Goal: Task Accomplishment & Management: Use online tool/utility

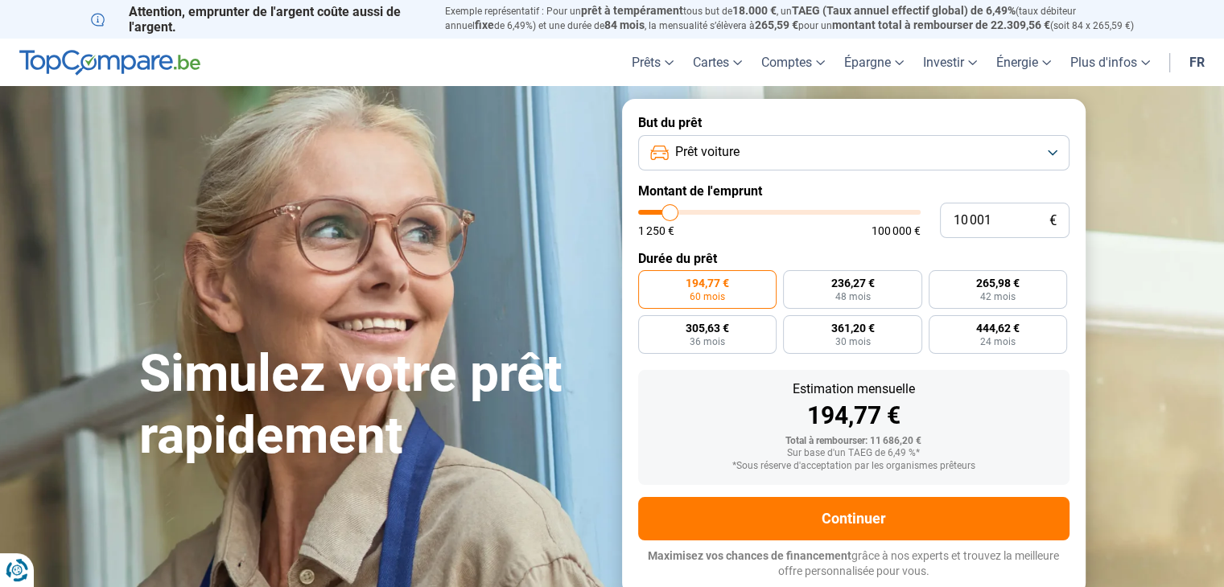
click at [758, 146] on button "Prêt voiture" at bounding box center [853, 152] width 431 height 35
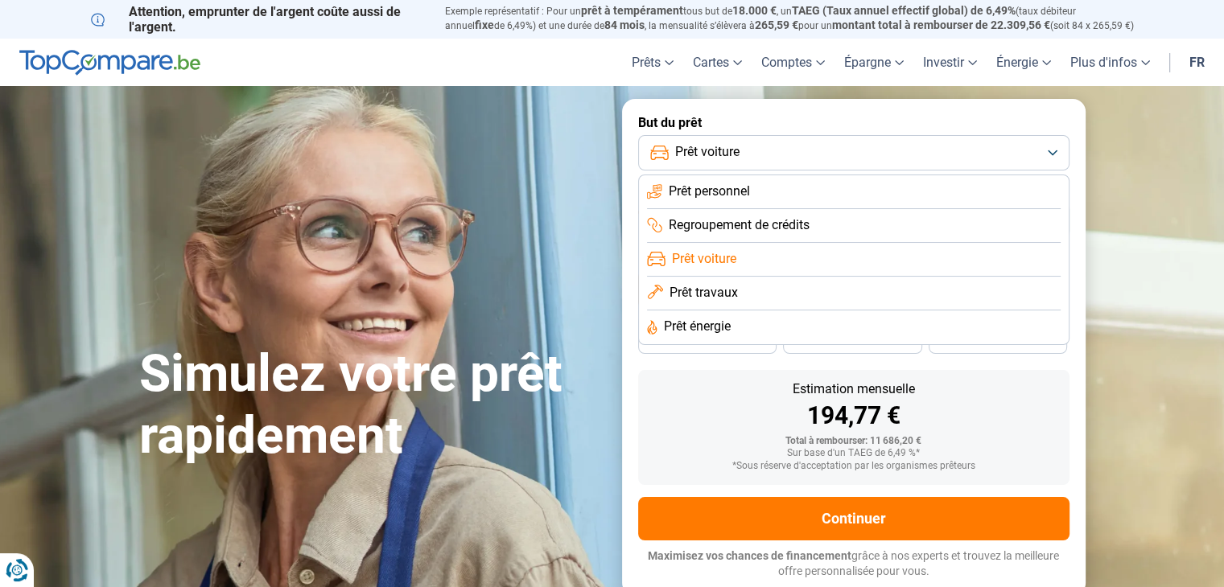
click at [739, 261] on li "Prêt voiture" at bounding box center [854, 260] width 414 height 34
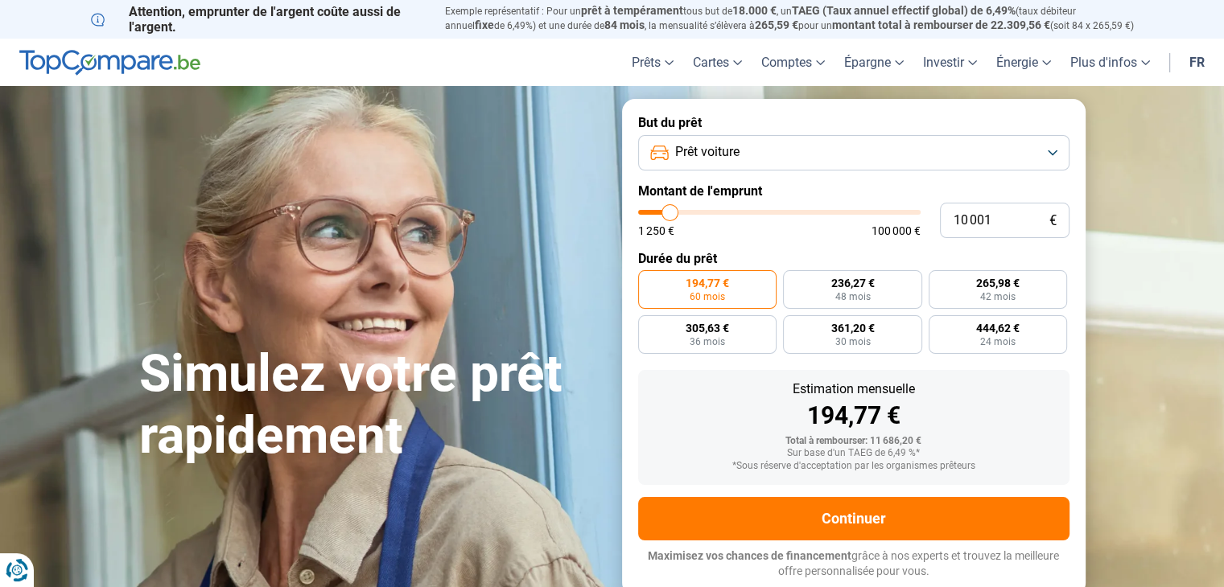
type input "11 250"
type input "11250"
type input "12 000"
type input "12000"
type input "12 750"
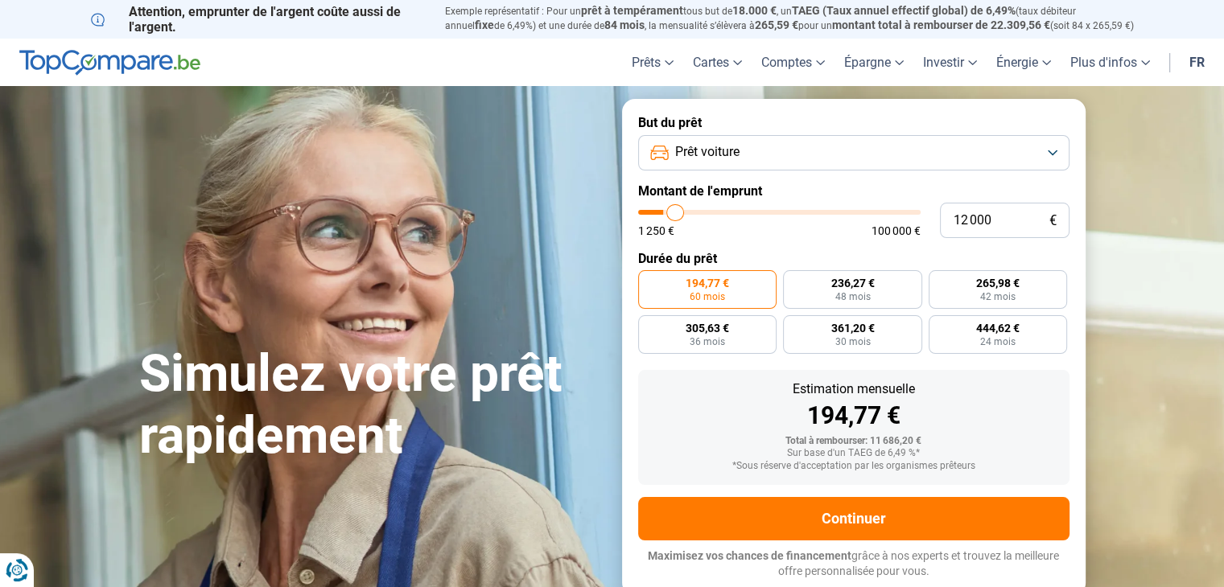
type input "12750"
type input "15 000"
type input "15000"
type input "16 000"
type input "16000"
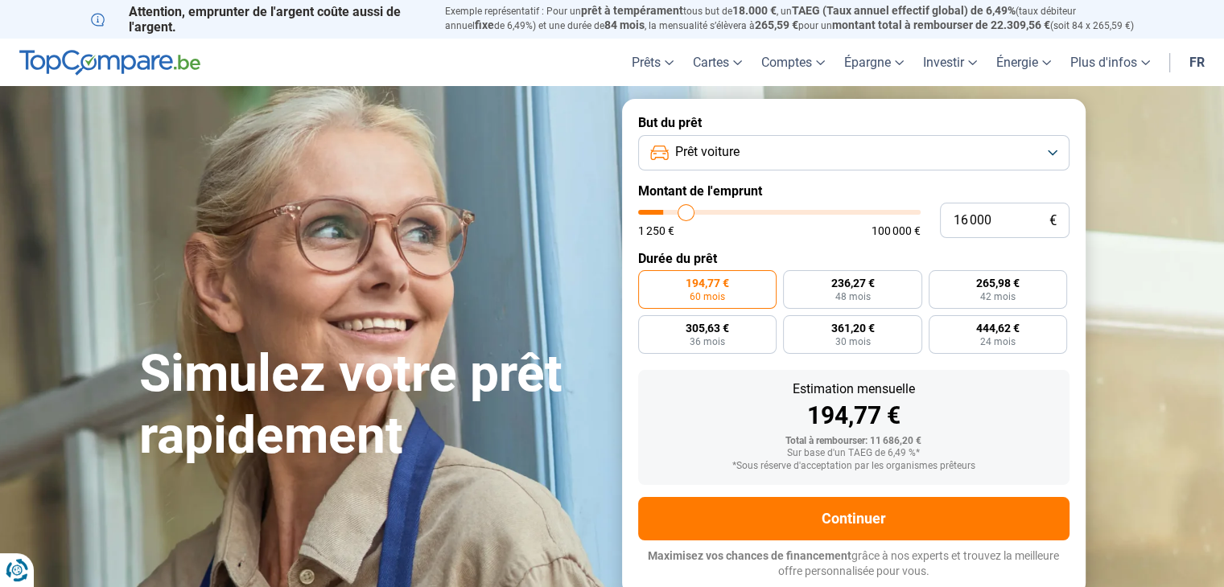
type input "17 750"
type input "17750"
type input "18 500"
type input "18500"
type input "19 250"
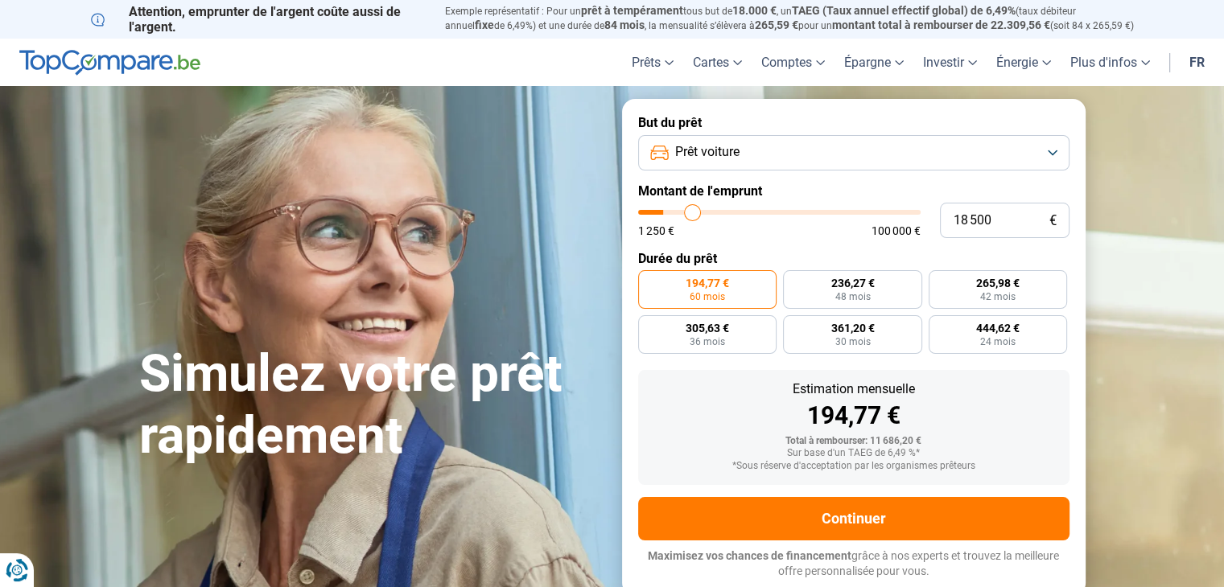
type input "19250"
type input "20 500"
type input "20500"
type input "22 750"
type input "22750"
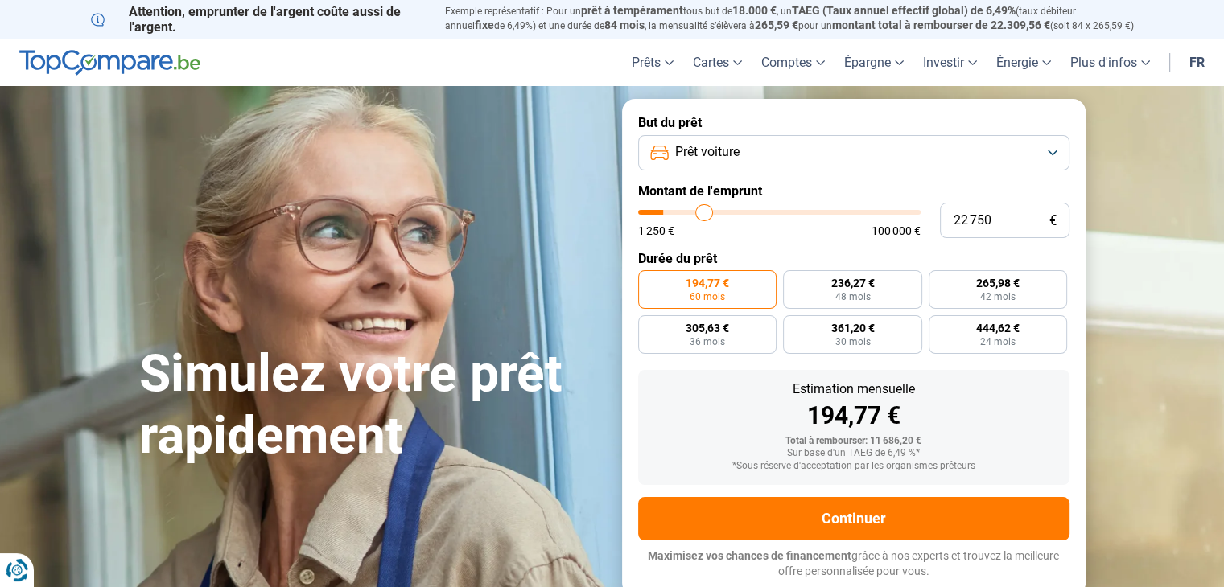
type input "26 250"
type input "26250"
type input "29 500"
type input "29500"
type input "31 750"
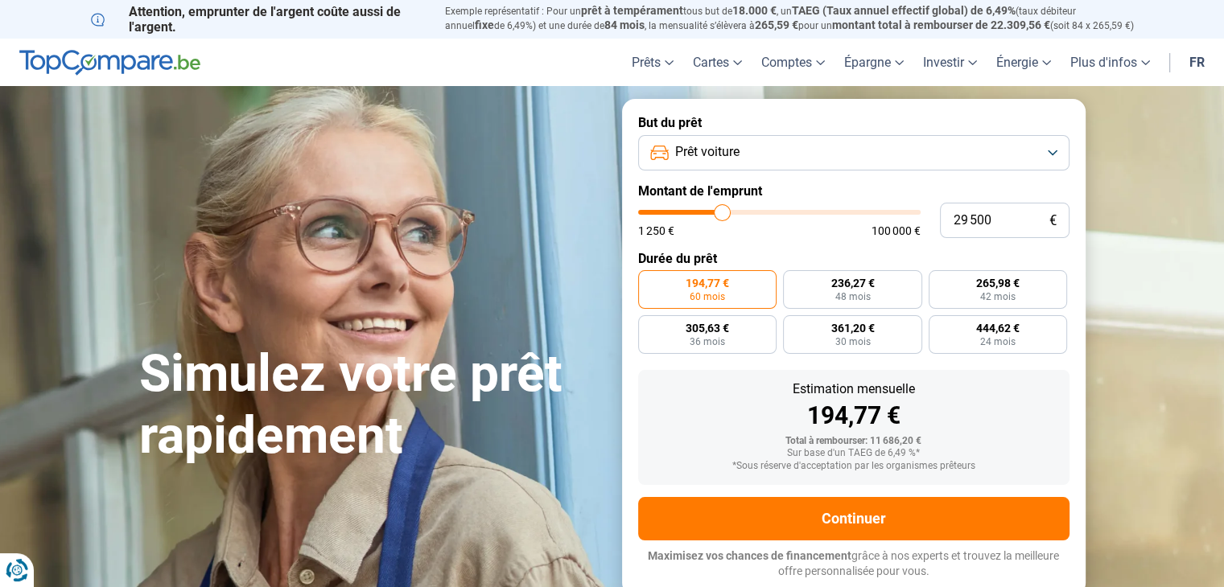
type input "31750"
type input "34 000"
type input "34000"
type input "36 250"
type input "36250"
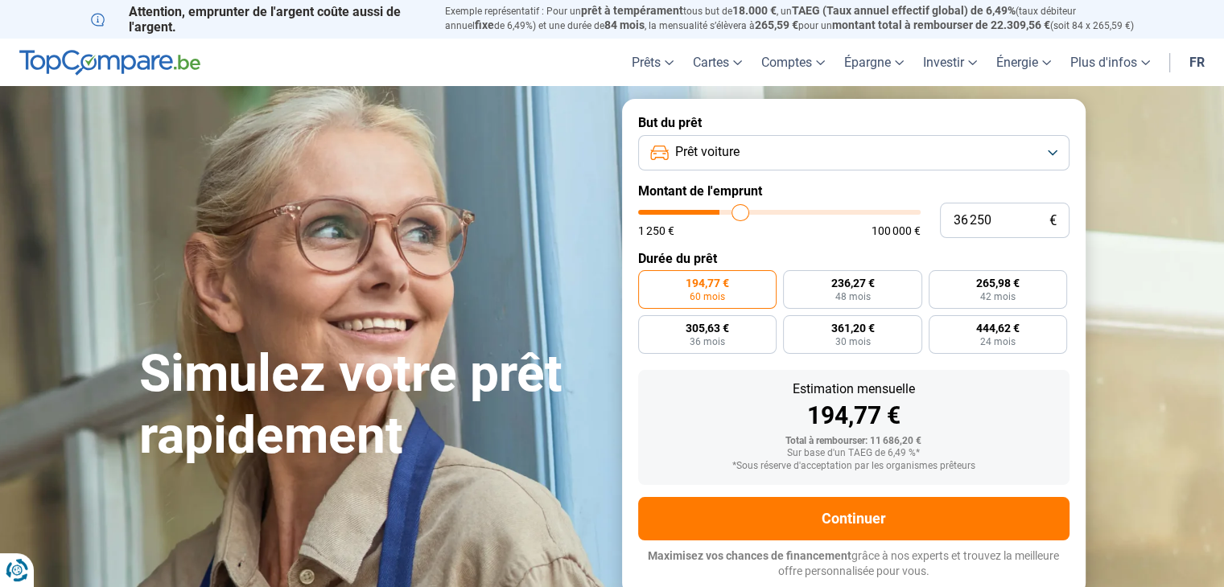
type input "38 000"
type input "38000"
type input "39 500"
type input "39500"
type input "41 500"
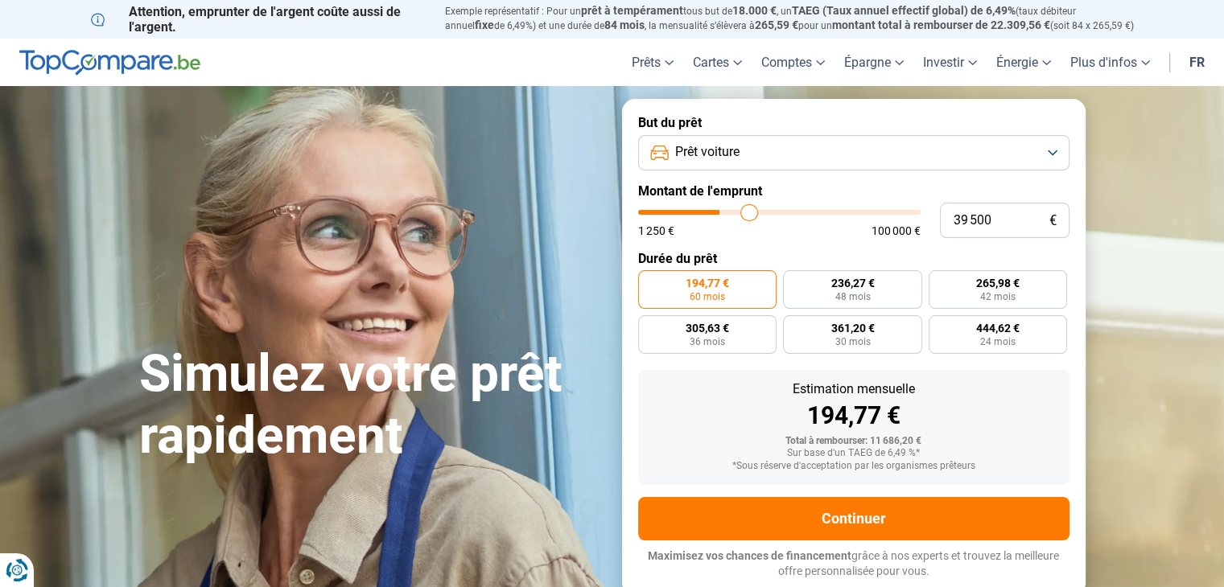
type input "41500"
type input "42 750"
type input "42750"
type input "43 750"
type input "43750"
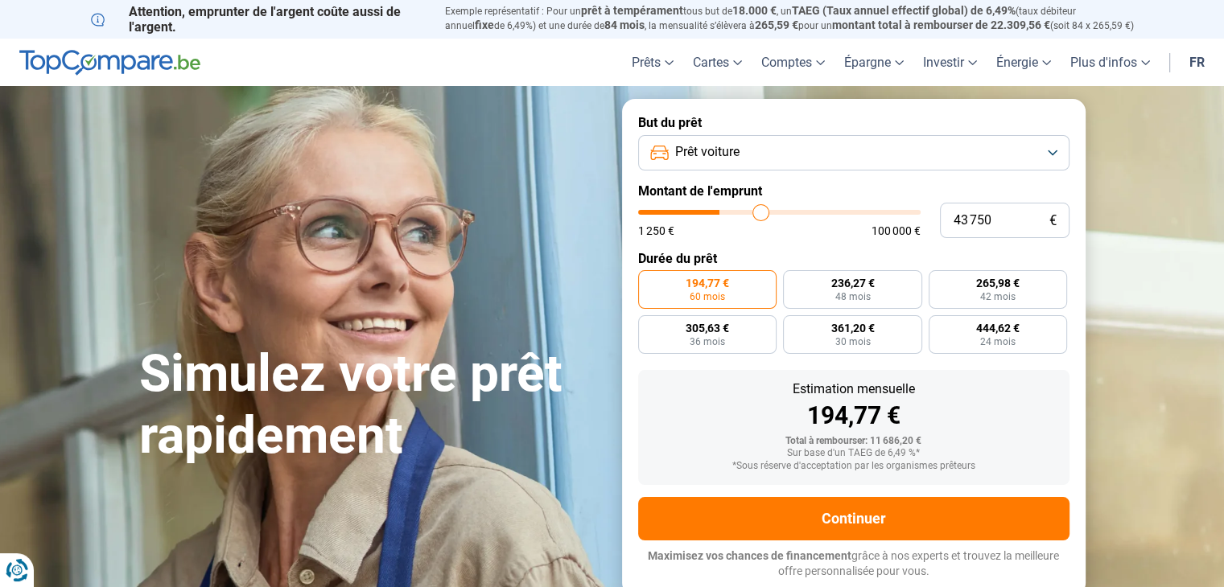
type input "45 000"
type input "45000"
type input "46 250"
type input "46250"
type input "47 500"
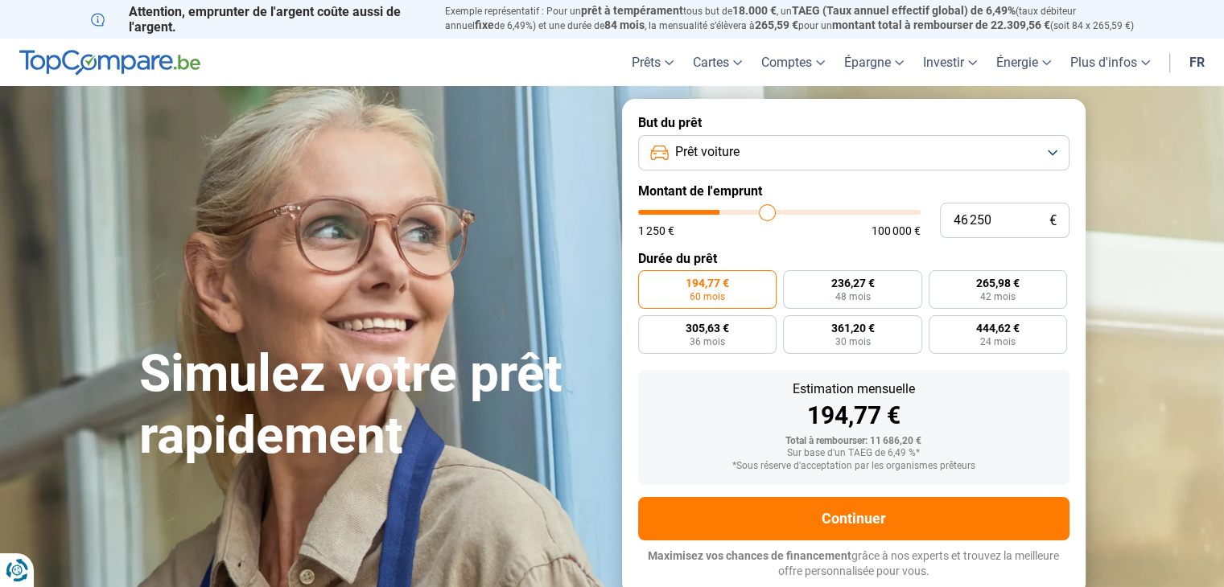
type input "47500"
type input "48 500"
type input "48500"
type input "50 250"
type input "50250"
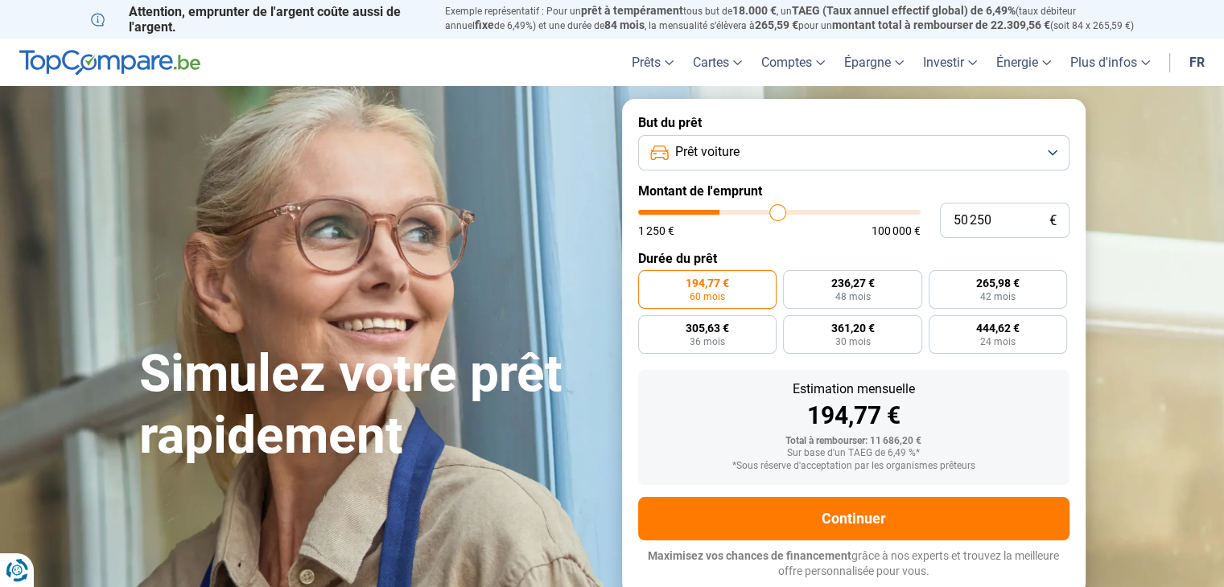
type input "51 250"
type input "51250"
type input "52 250"
type input "52250"
type input "53 750"
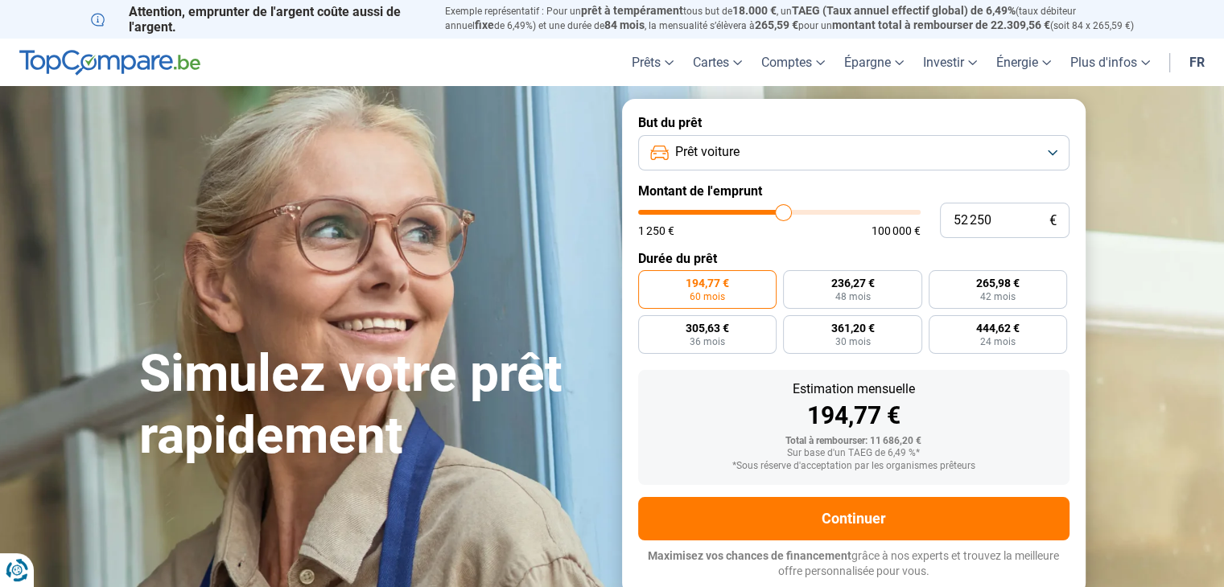
type input "53750"
type input "54 500"
type input "54500"
type input "55 250"
type input "55250"
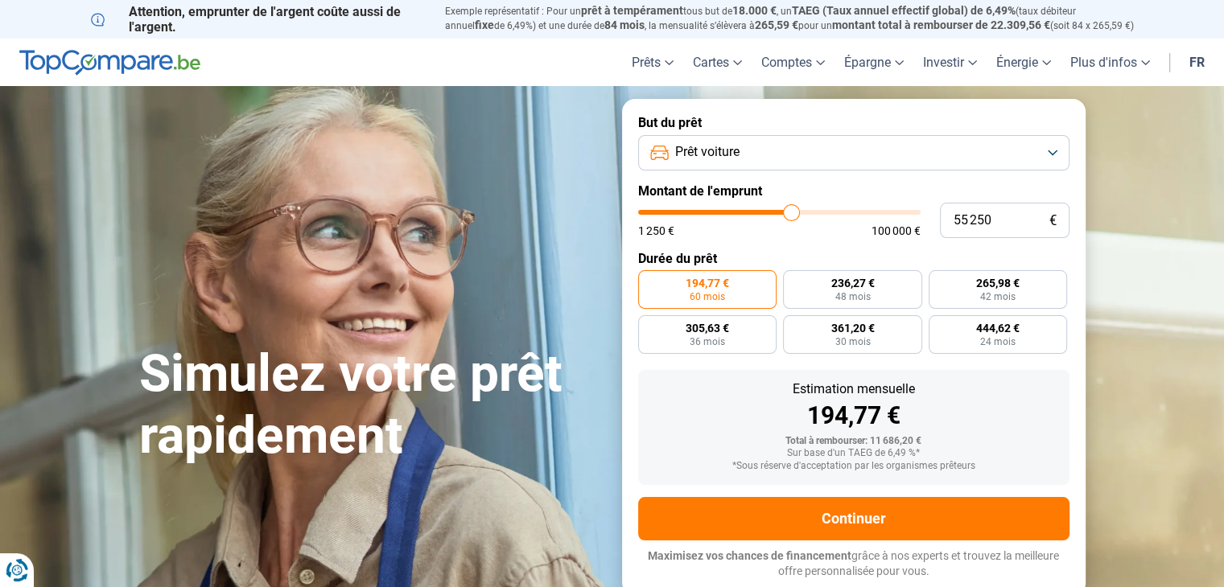
type input "56 000"
type input "56000"
type input "57 000"
type input "57000"
type input "57 750"
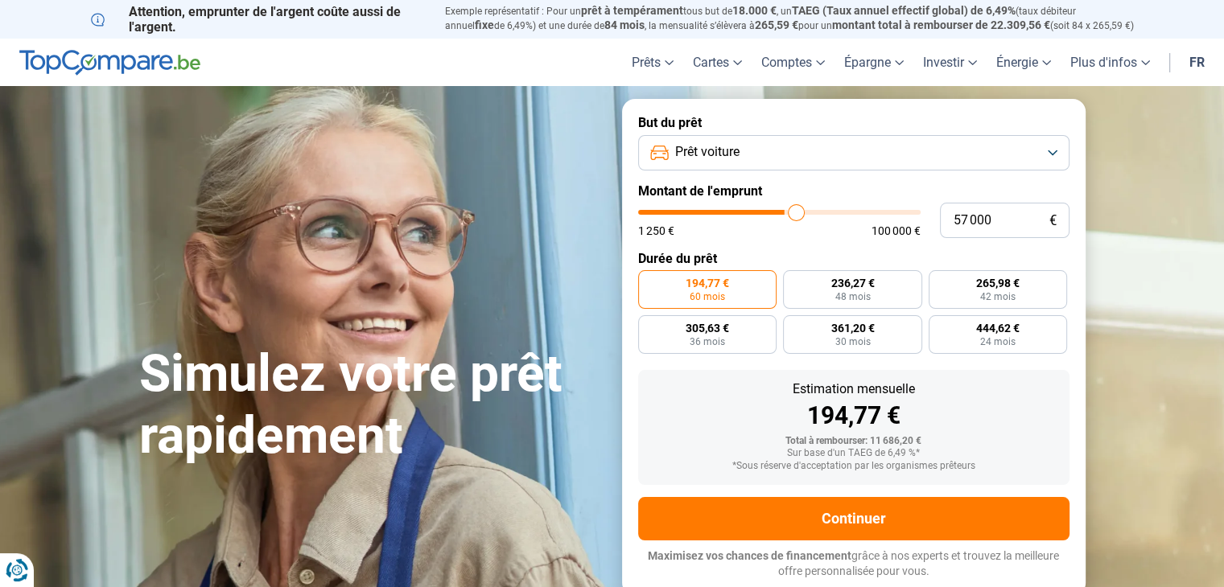
type input "57750"
type input "58 250"
type input "58250"
type input "59 000"
type input "59000"
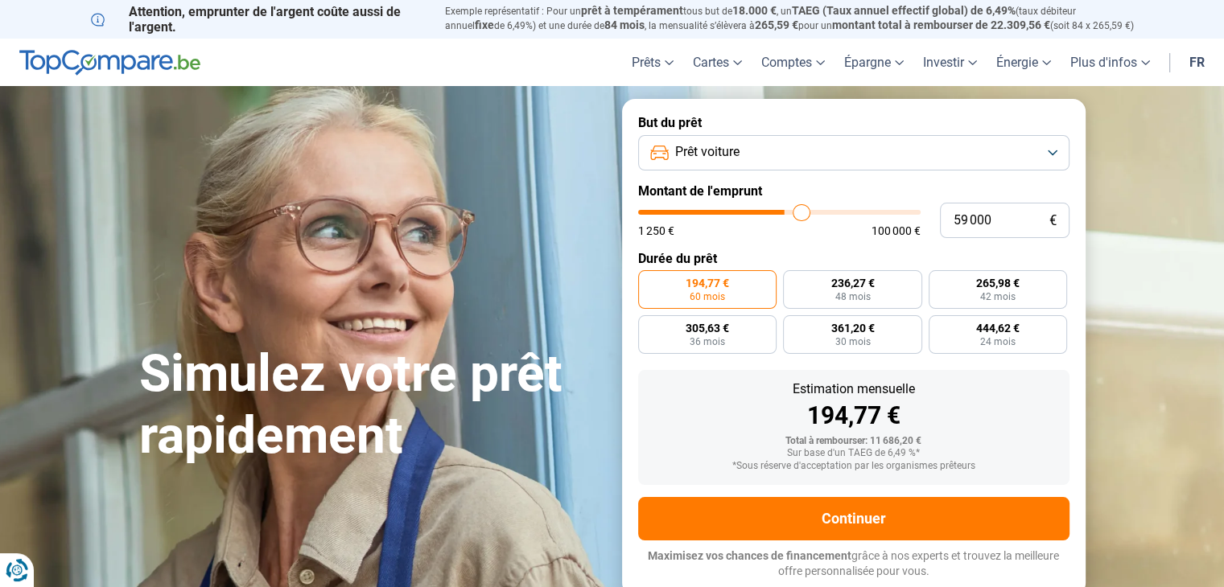
type input "59 750"
type input "59750"
type input "60 500"
type input "60500"
type input "61 500"
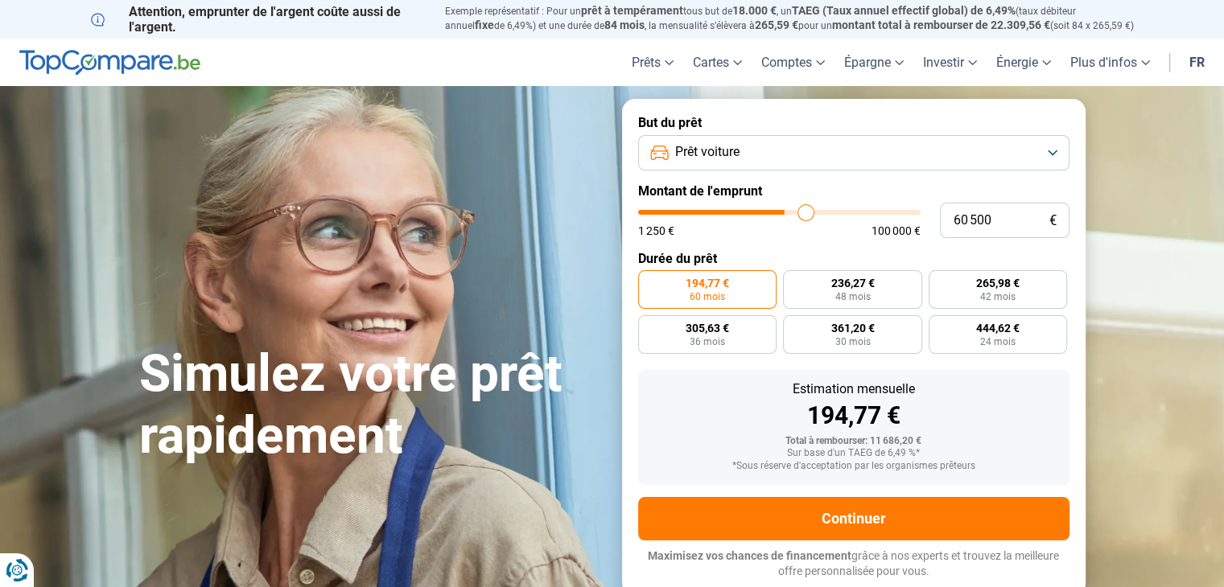
type input "61500"
type input "62 250"
type input "62250"
type input "63 000"
type input "63000"
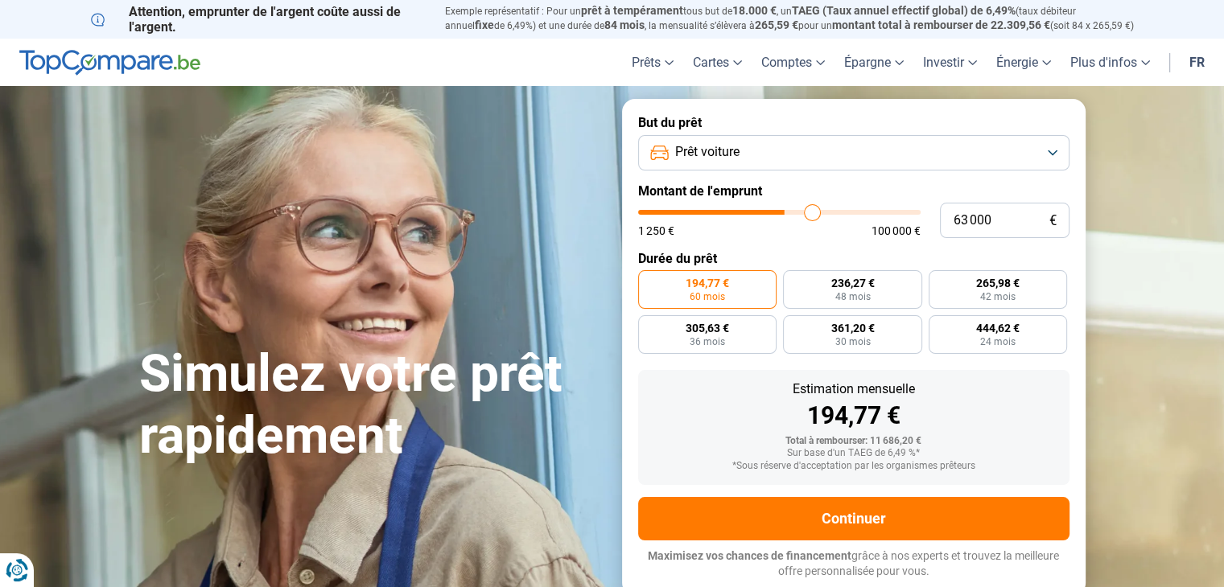
type input "63 250"
type input "63250"
type input "64 000"
type input "64000"
type input "64 250"
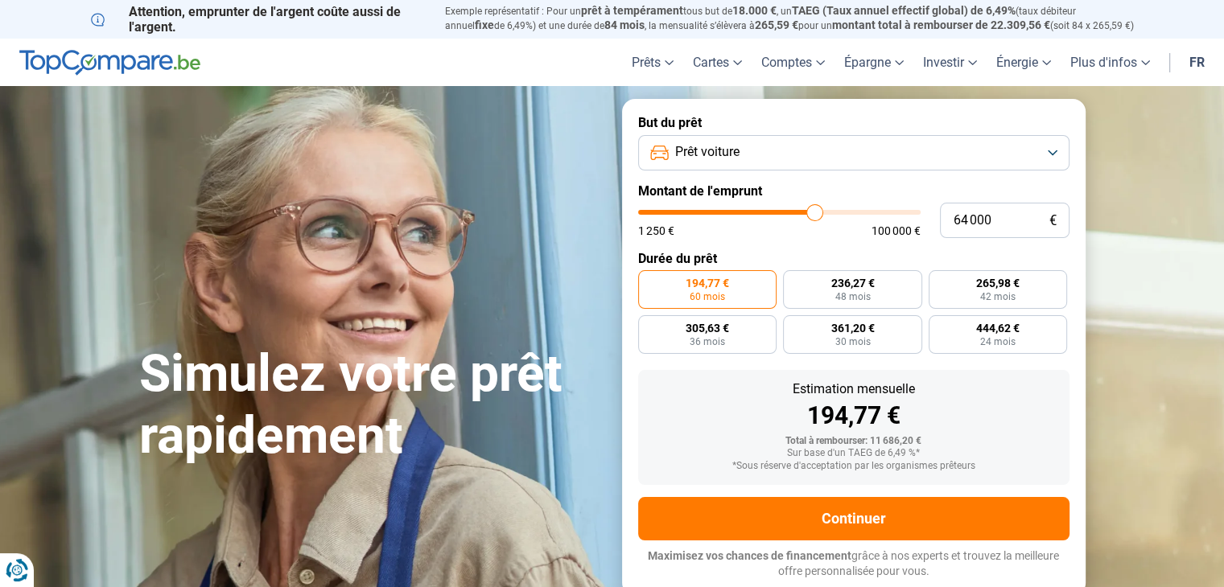
type input "64250"
type input "65 000"
type input "65000"
type input "65 250"
type input "65250"
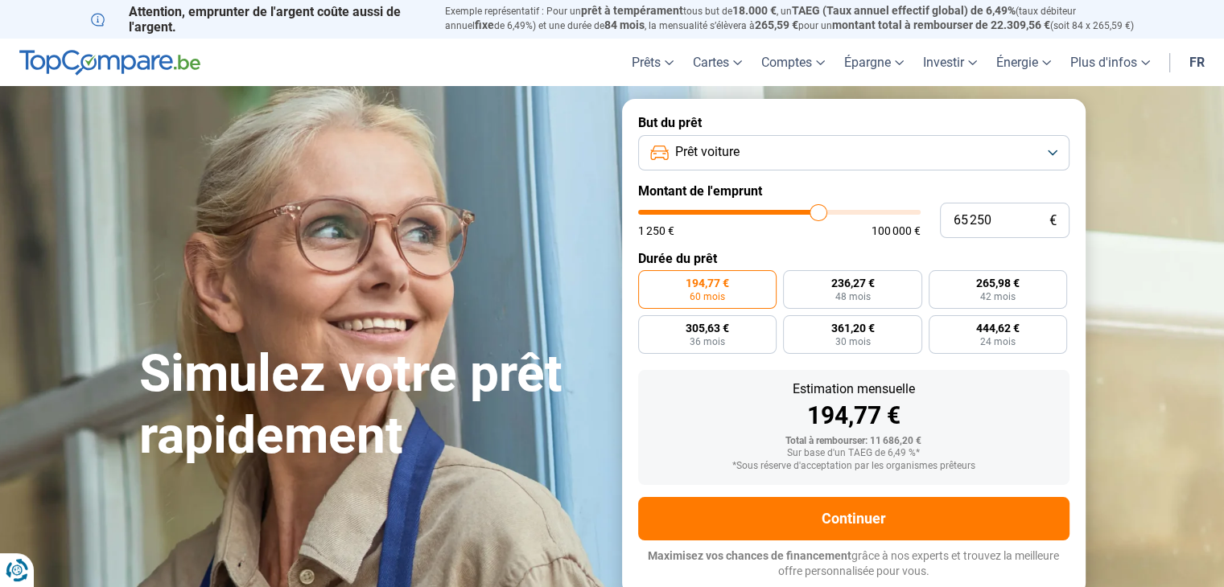
type input "65 500"
type input "65500"
type input "65 750"
type input "65750"
type input "66 000"
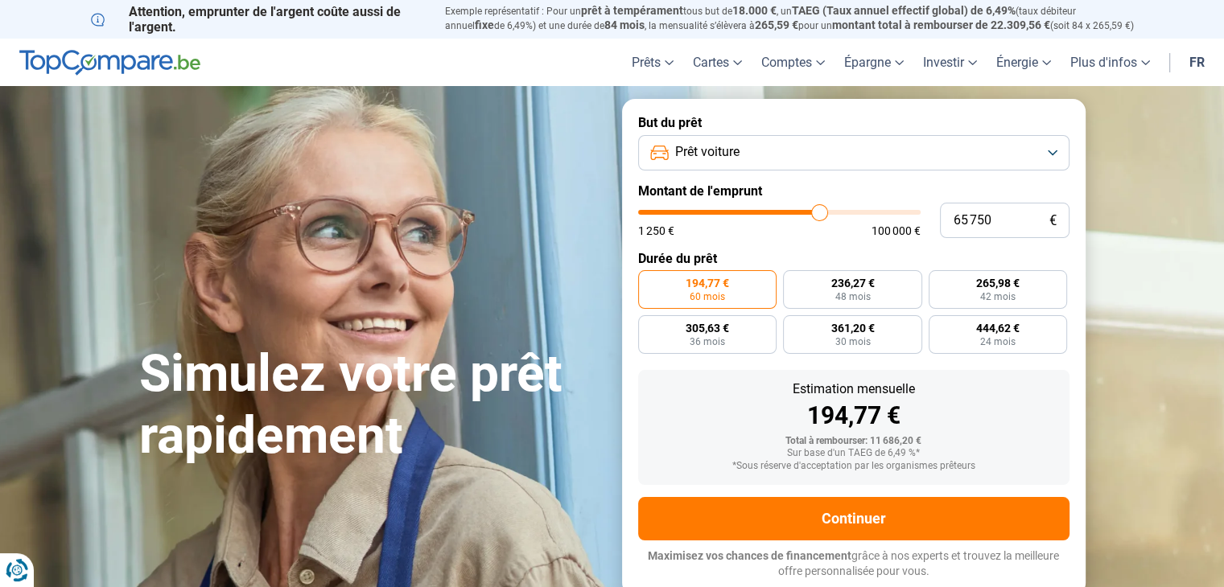
type input "66000"
type input "66 250"
type input "66250"
type input "66 500"
type input "66500"
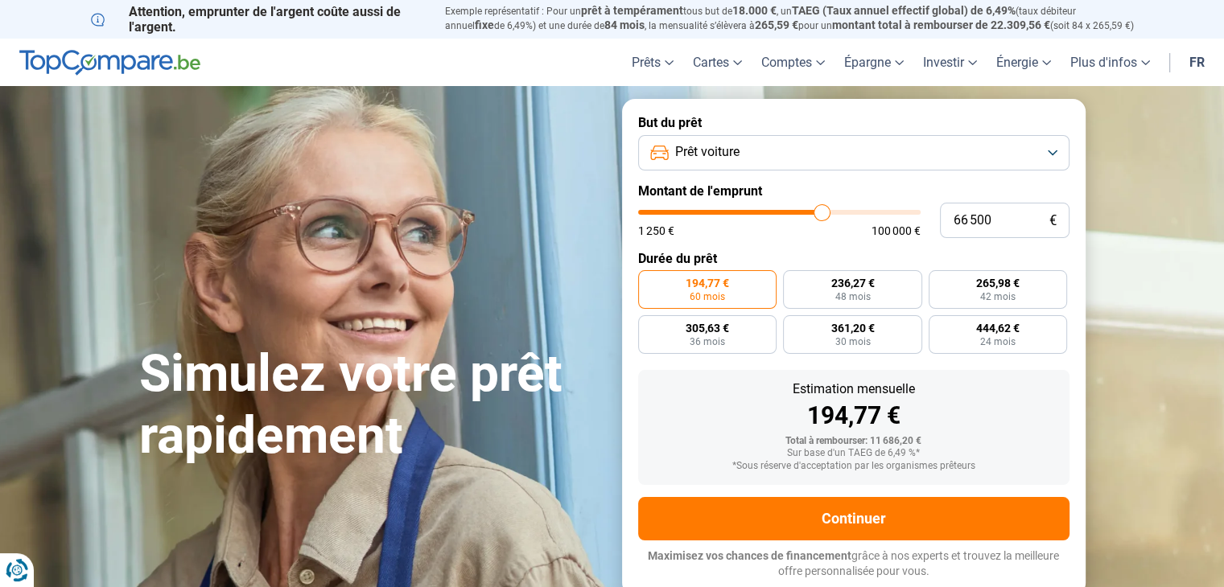
type input "66 750"
type input "66750"
type input "67 000"
type input "67000"
type input "67 250"
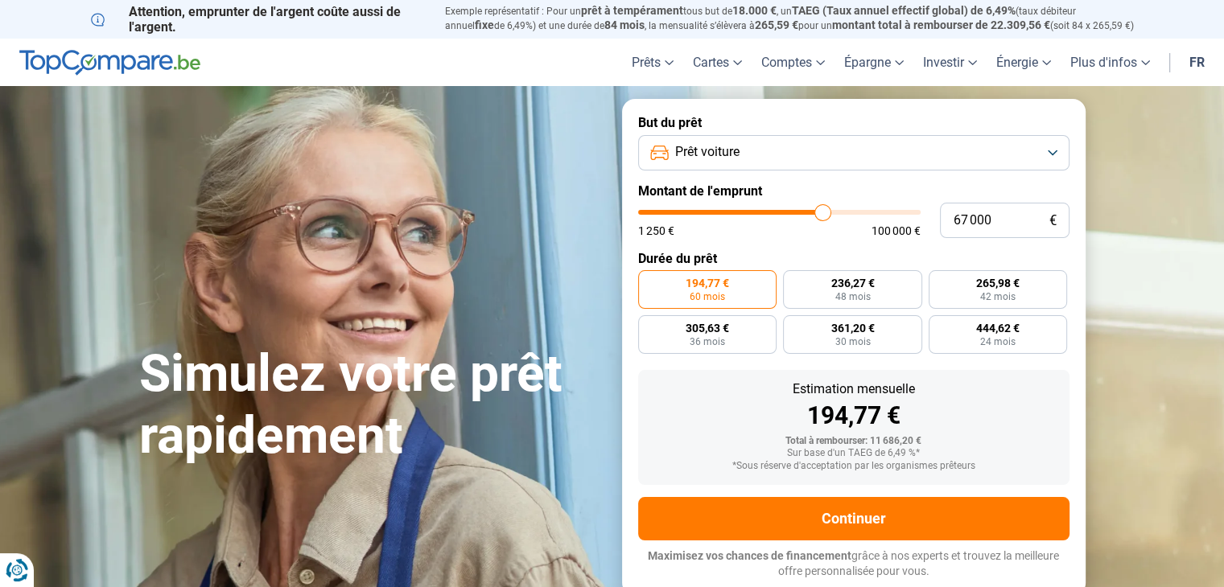
type input "67250"
type input "67 500"
type input "67500"
type input "67 750"
type input "67750"
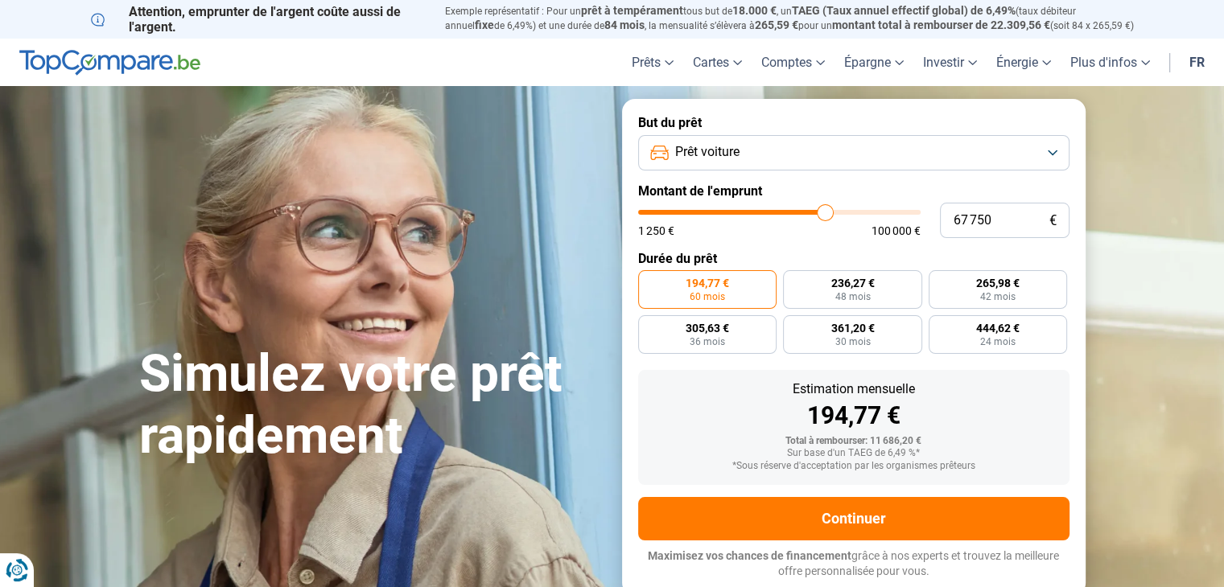
type input "68 000"
type input "68000"
type input "68 500"
type input "68500"
type input "69 000"
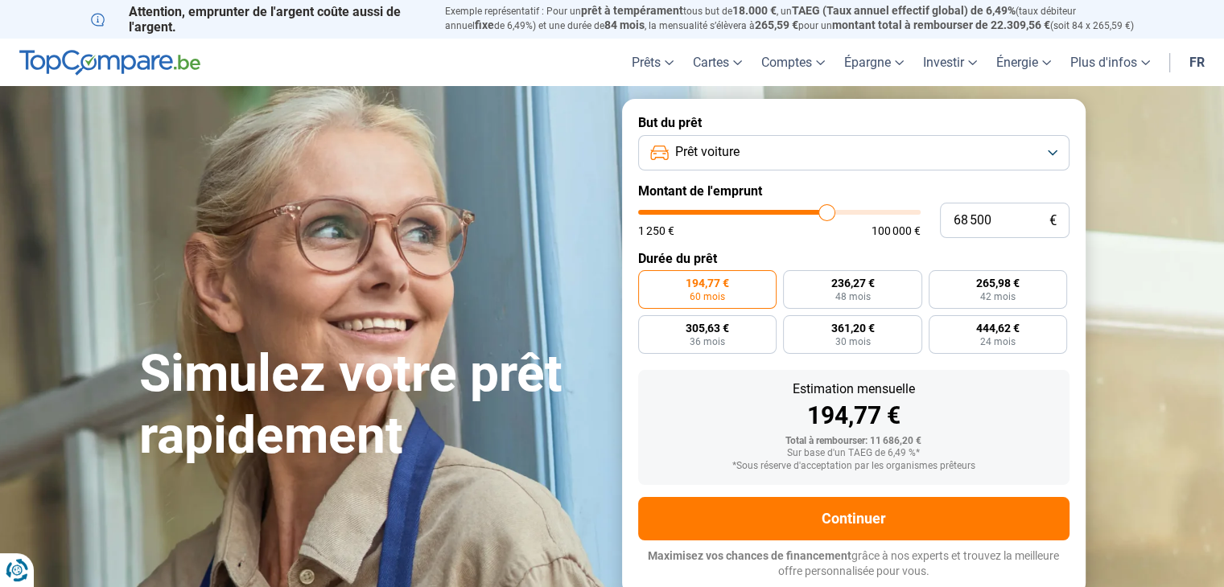
type input "69000"
type input "69 500"
type input "69500"
type input "69 750"
type input "69750"
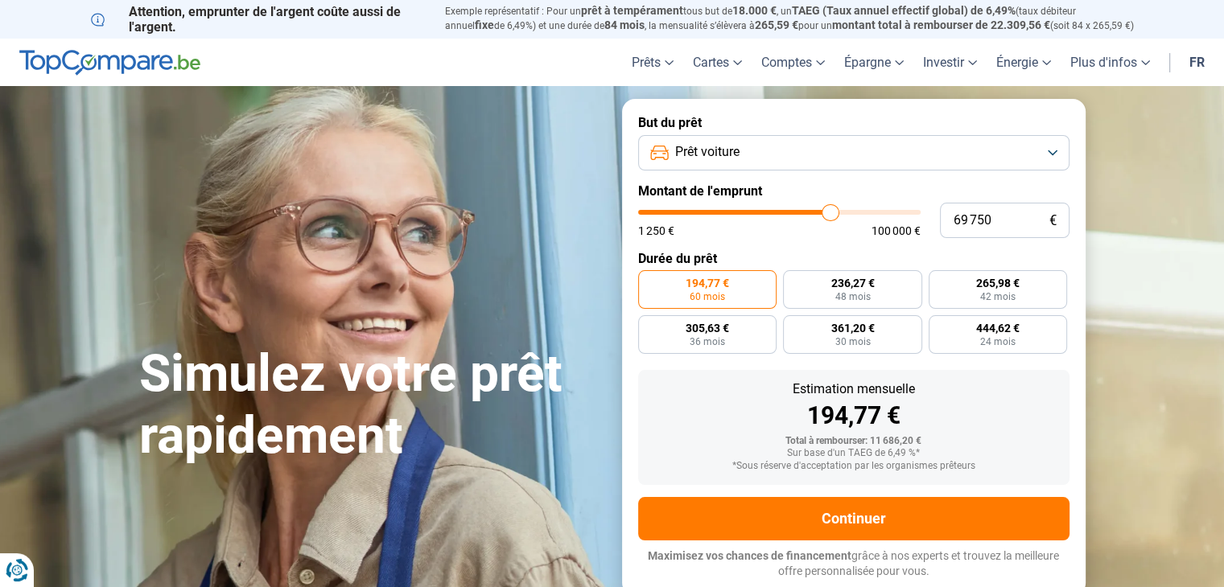
type input "70 750"
type input "70750"
type input "71 000"
type input "71000"
type input "71 750"
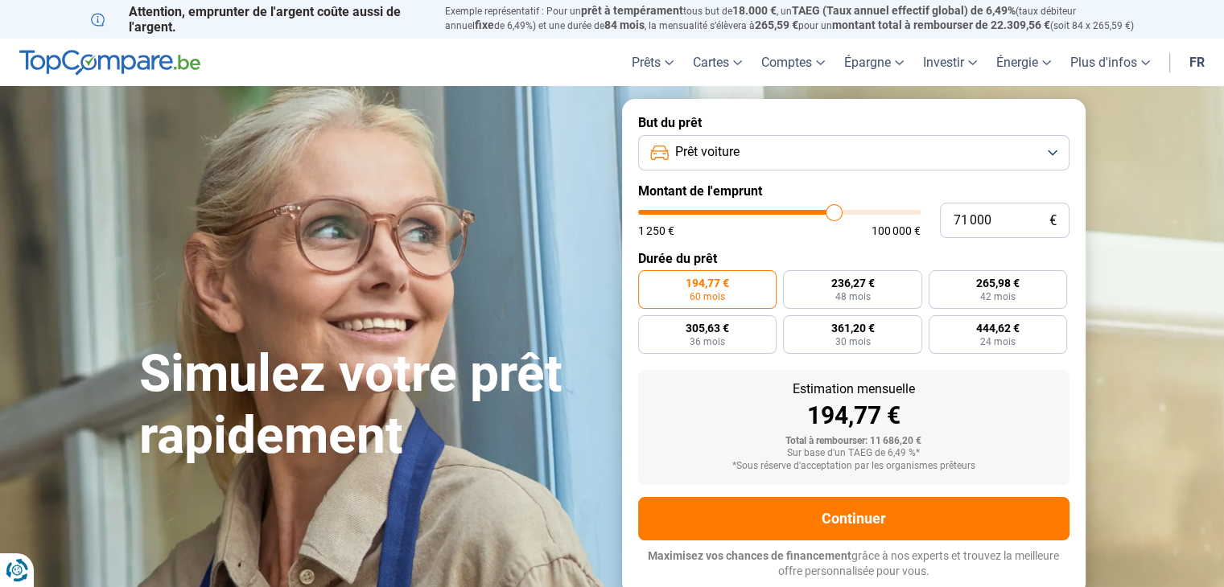
type input "71750"
type input "72 500"
type input "72500"
type input "73 000"
type input "73000"
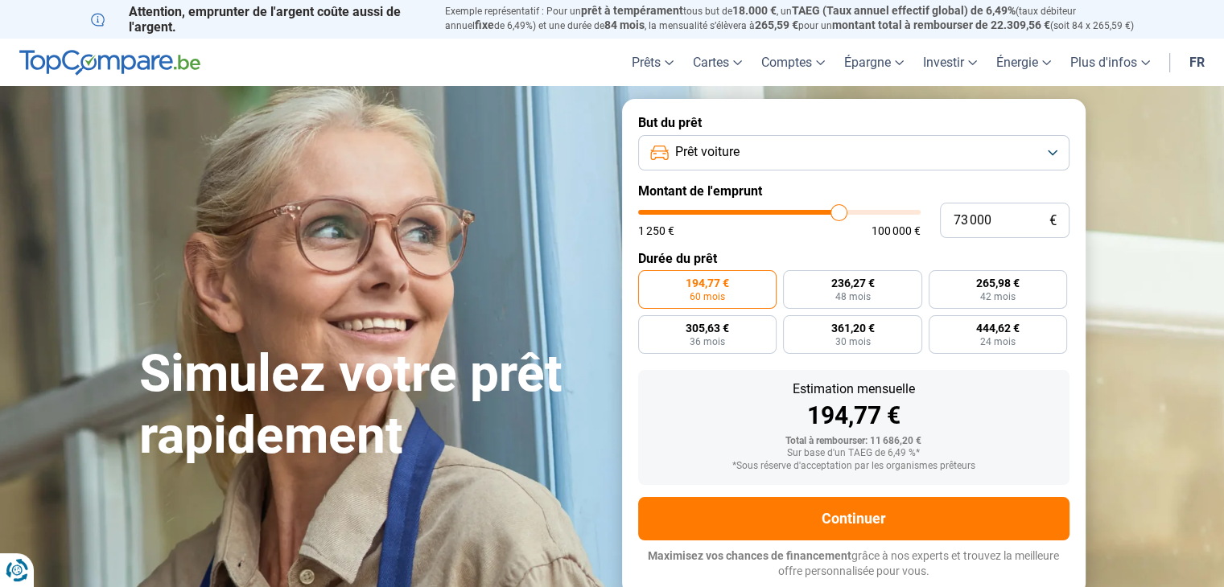
type input "73 250"
type input "73250"
type input "73 750"
type input "73750"
type input "74 250"
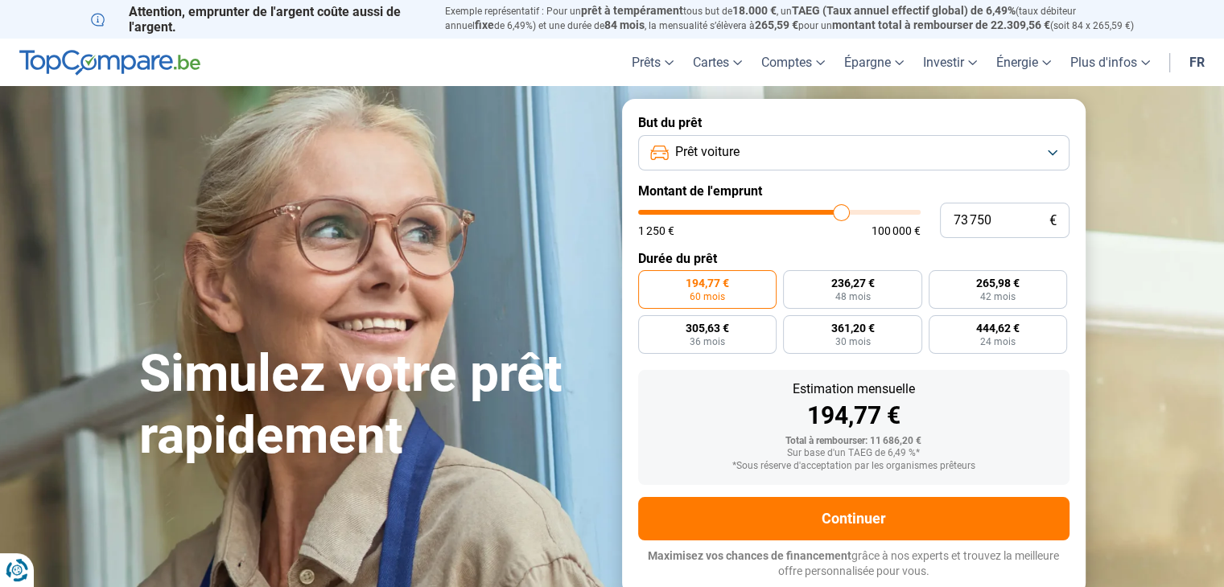
type input "74250"
type input "74 500"
type input "74500"
type input "75 250"
type input "75250"
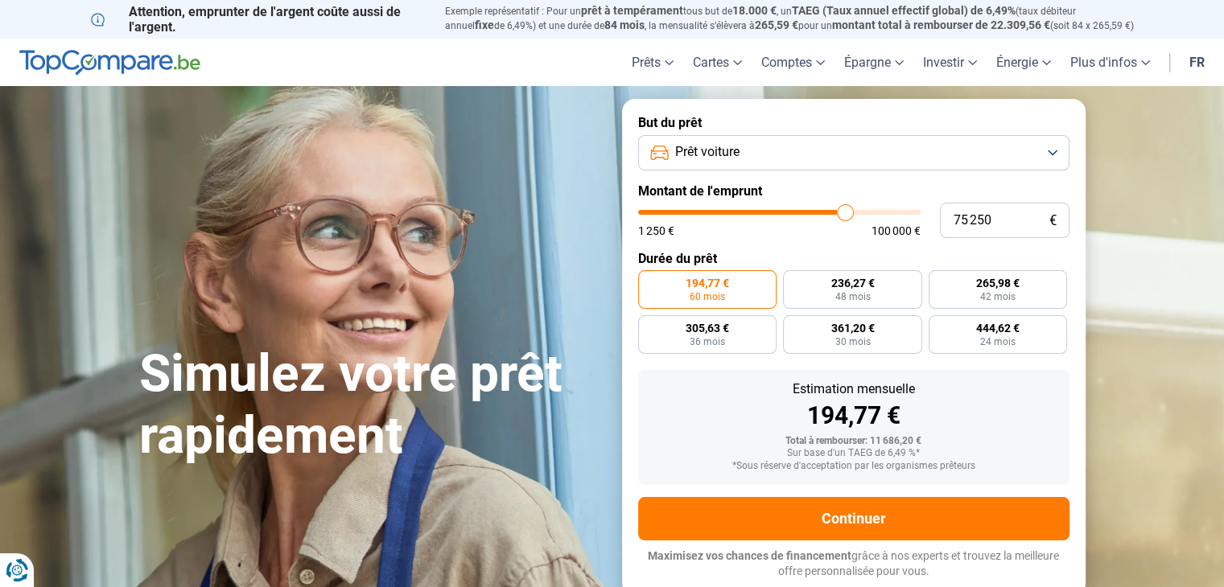
type input "75 500"
type input "75500"
type input "75 750"
type input "75750"
type input "76 000"
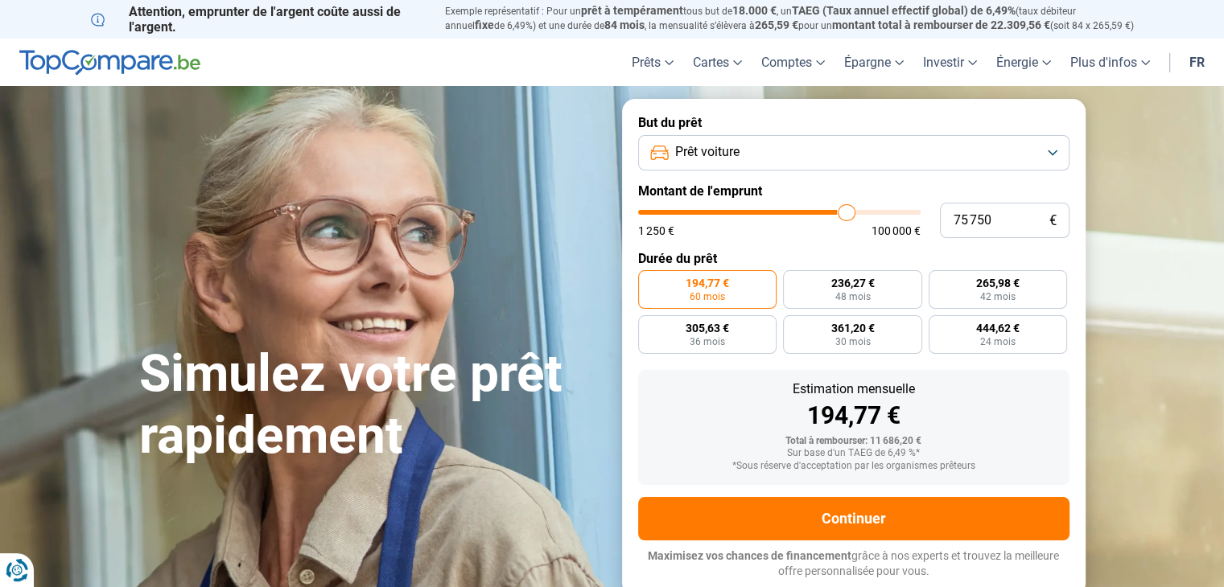
type input "76000"
type input "76 250"
type input "76250"
type input "77 000"
type input "77000"
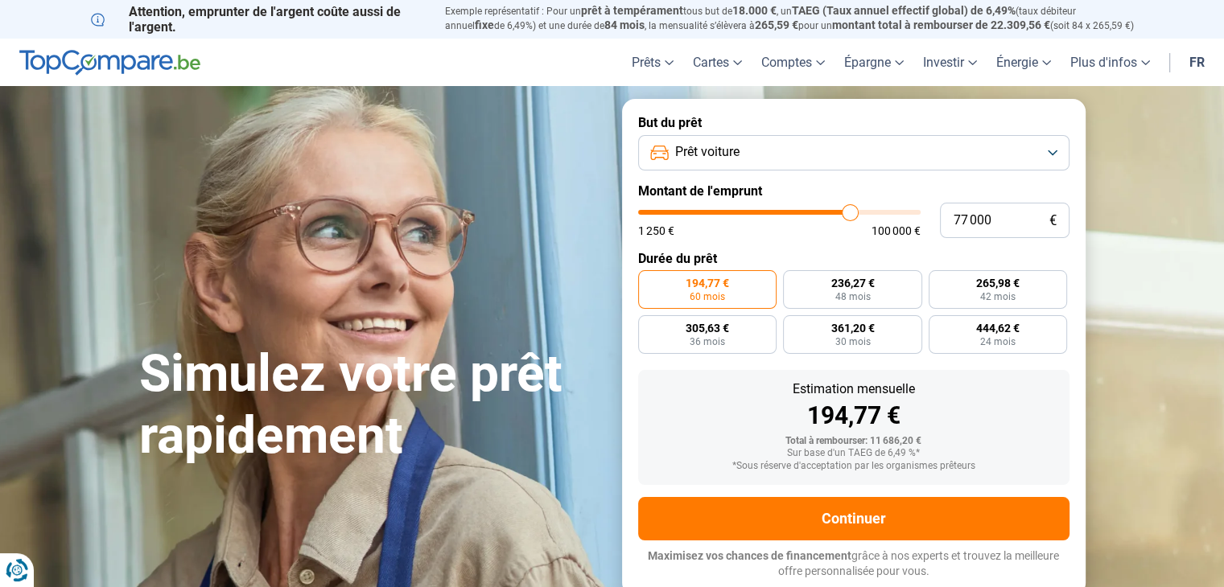
type input "77 250"
type input "77250"
type input "77 500"
type input "77500"
type input "78 000"
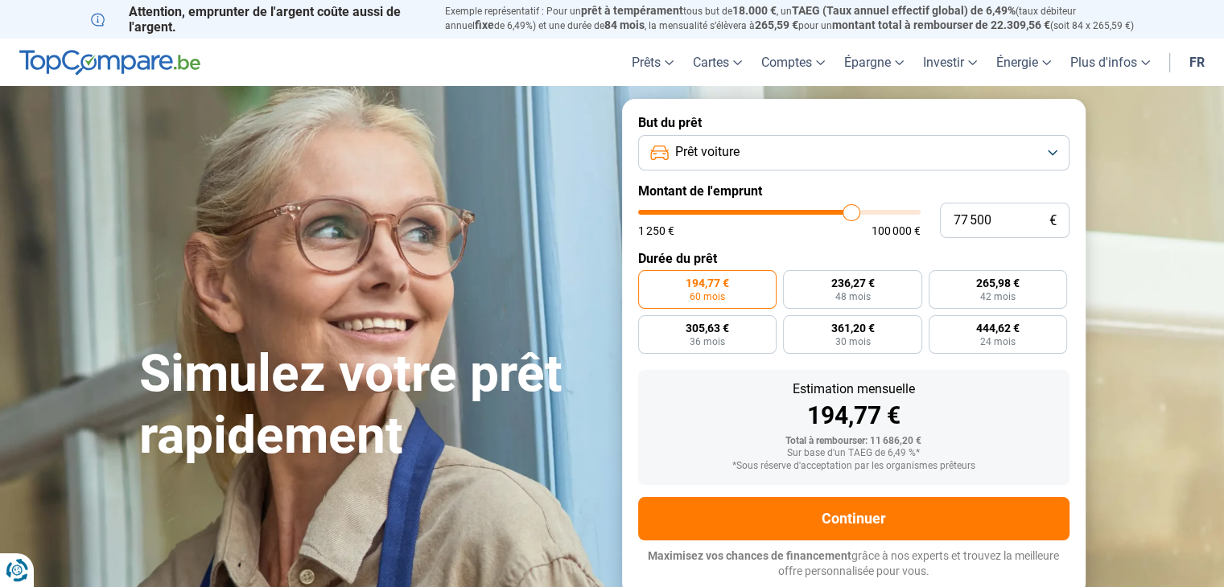
type input "78000"
type input "78 250"
type input "78250"
type input "78 500"
type input "78500"
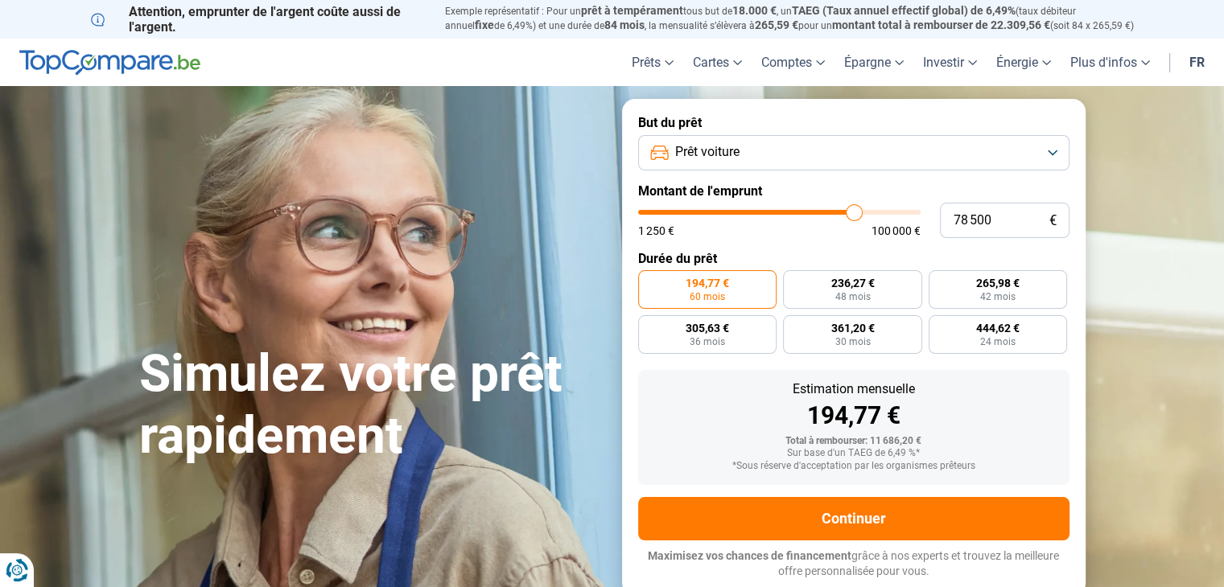
type input "78 750"
type input "78750"
type input "79 000"
type input "79000"
type input "79 250"
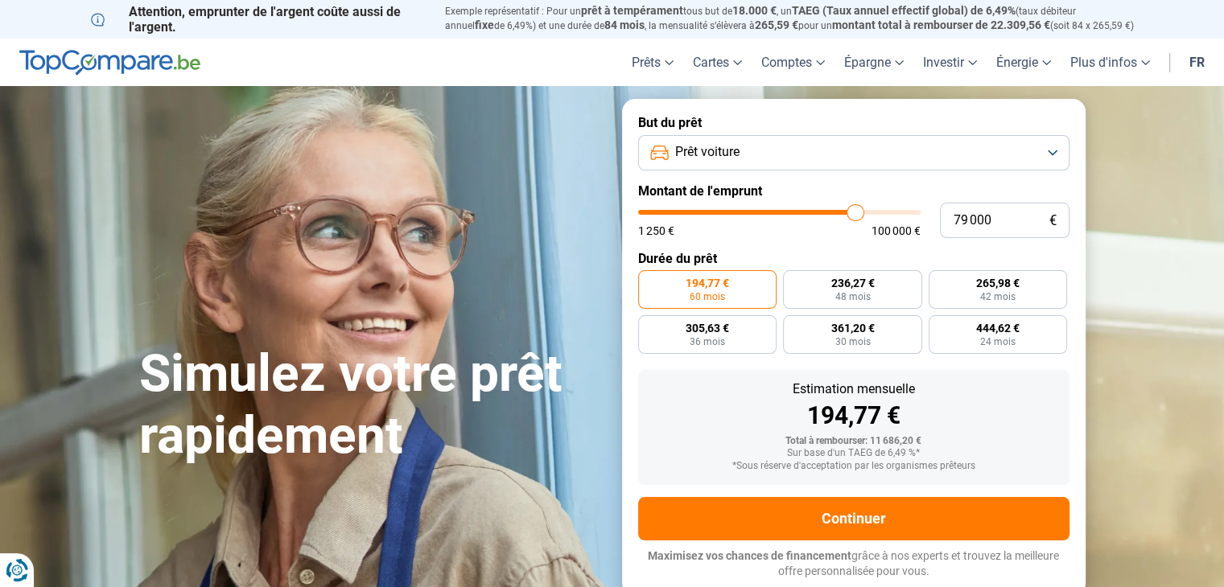
type input "79250"
type input "79 500"
type input "79500"
type input "79 750"
type input "79750"
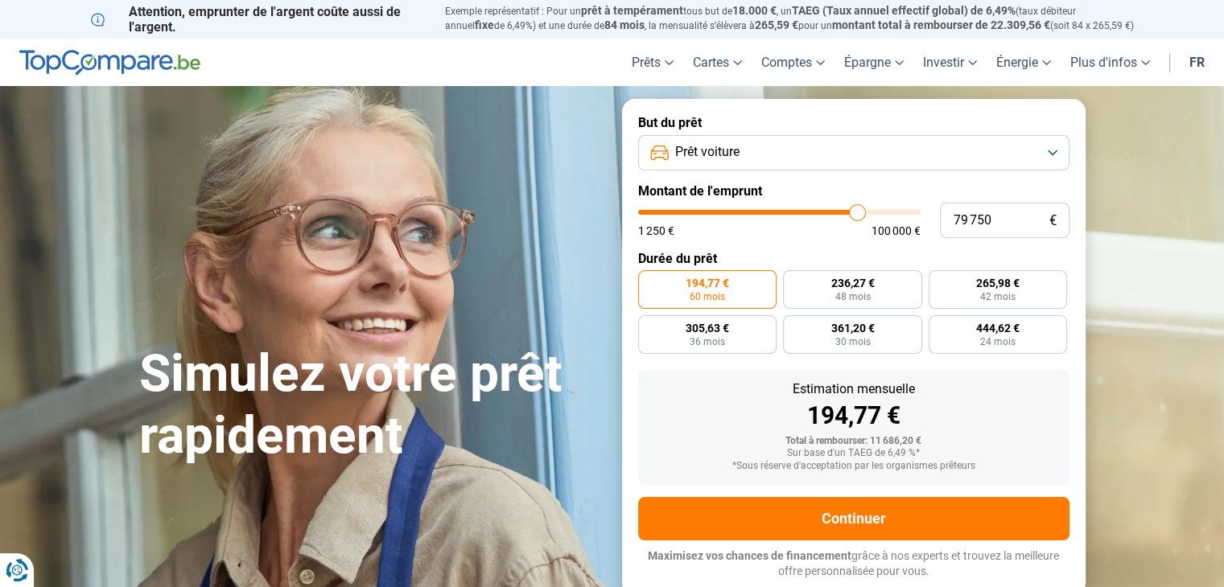
type input "80 000"
type input "80000"
type input "80 250"
type input "80250"
type input "80 500"
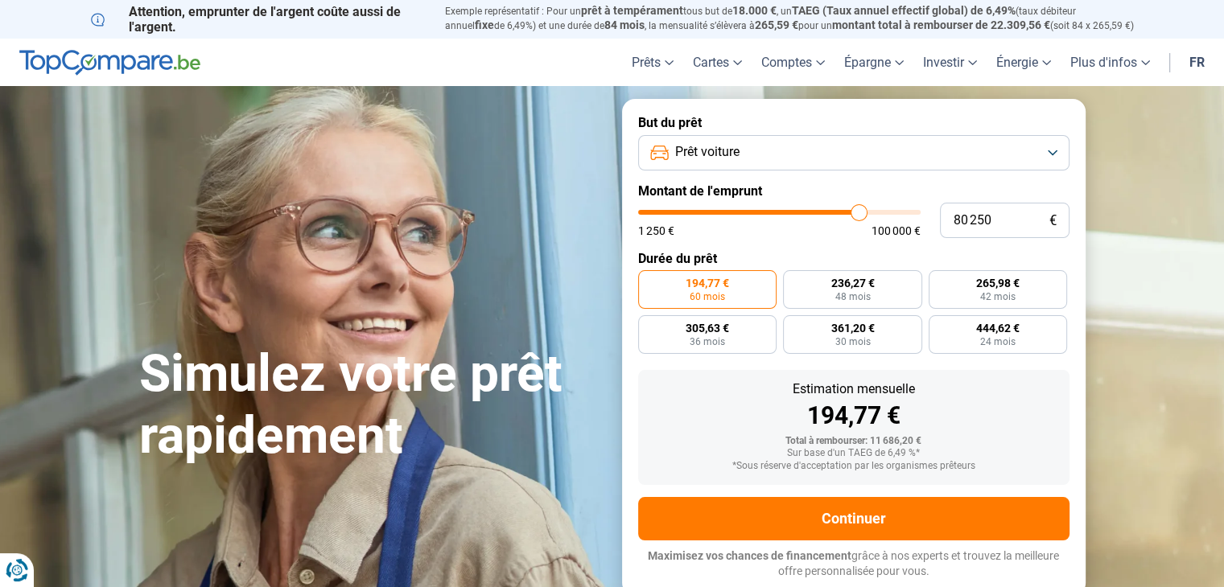
type input "80500"
type input "80 750"
type input "80750"
type input "81 000"
type input "81000"
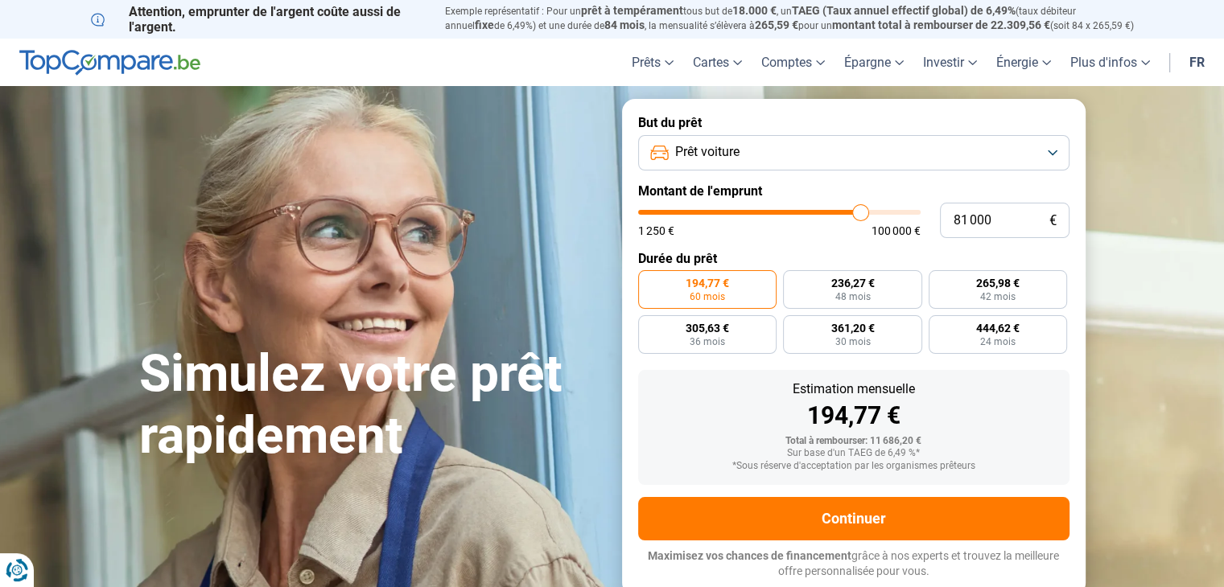
type input "81 250"
type input "81250"
type input "81 500"
type input "81500"
type input "81 750"
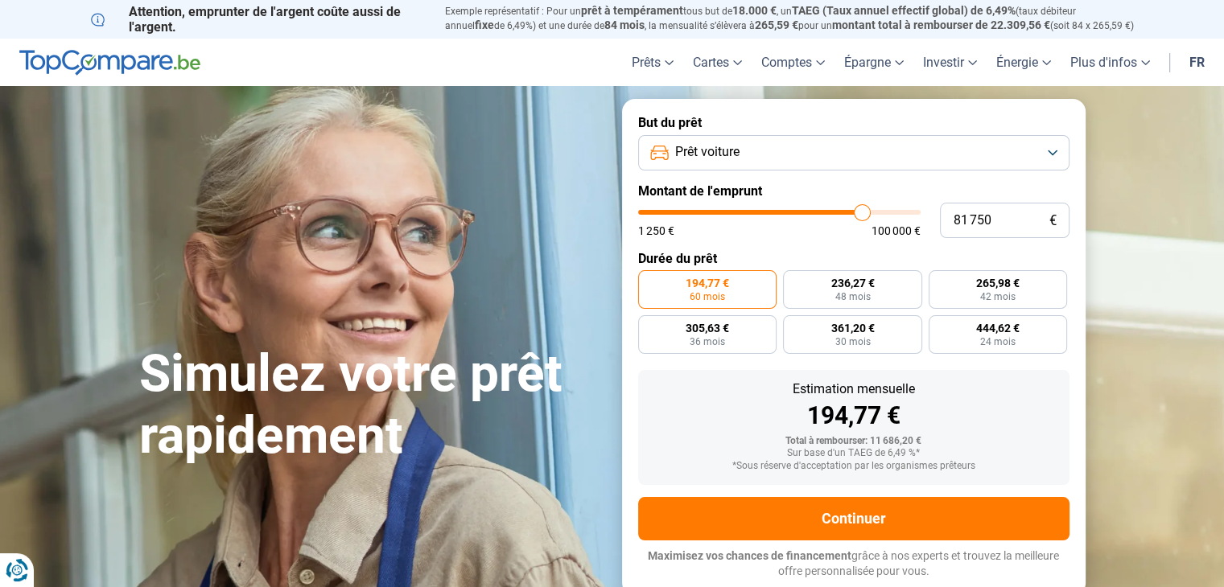
type input "81750"
type input "82 000"
type input "82000"
type input "82 500"
type input "82500"
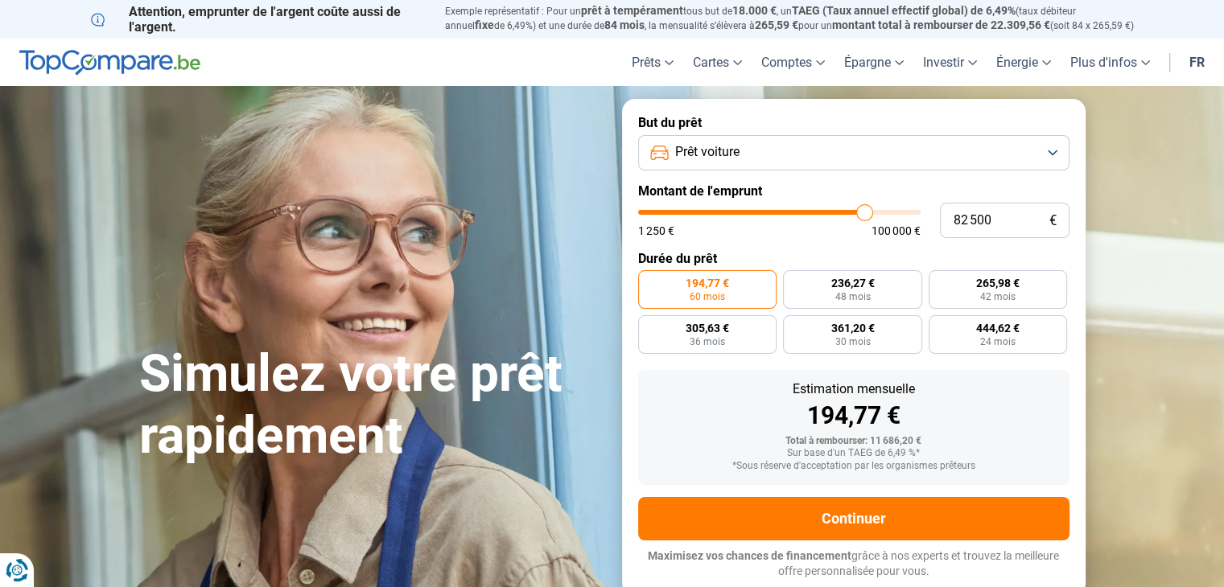
type input "83 000"
type input "83000"
type input "83 250"
type input "83250"
type input "83 500"
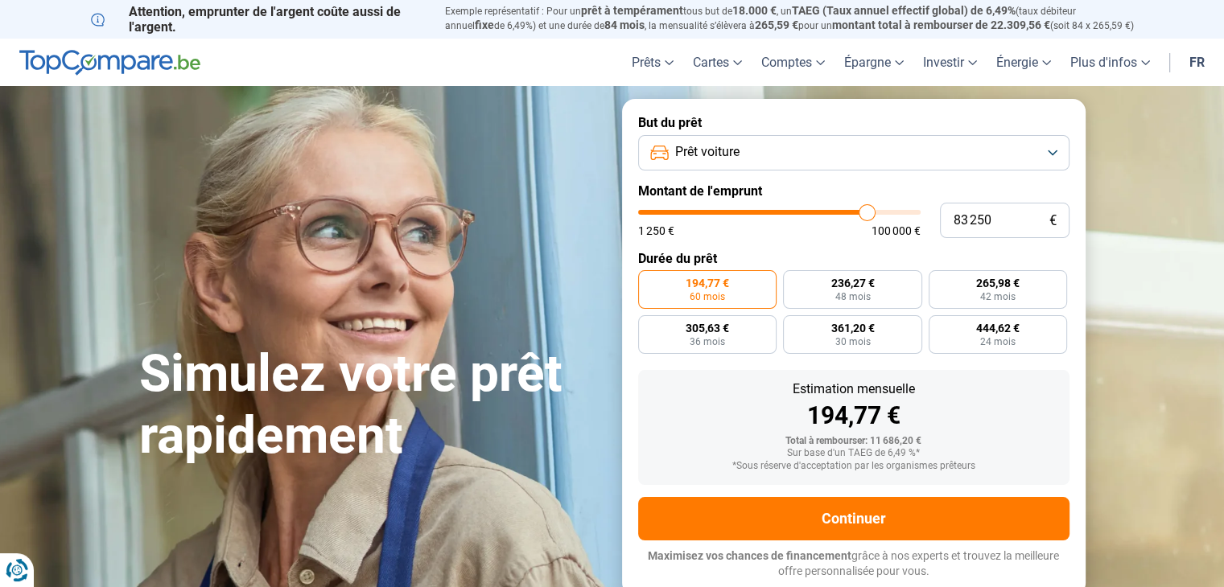
type input "83500"
type input "83 750"
type input "83750"
type input "84 000"
type input "84000"
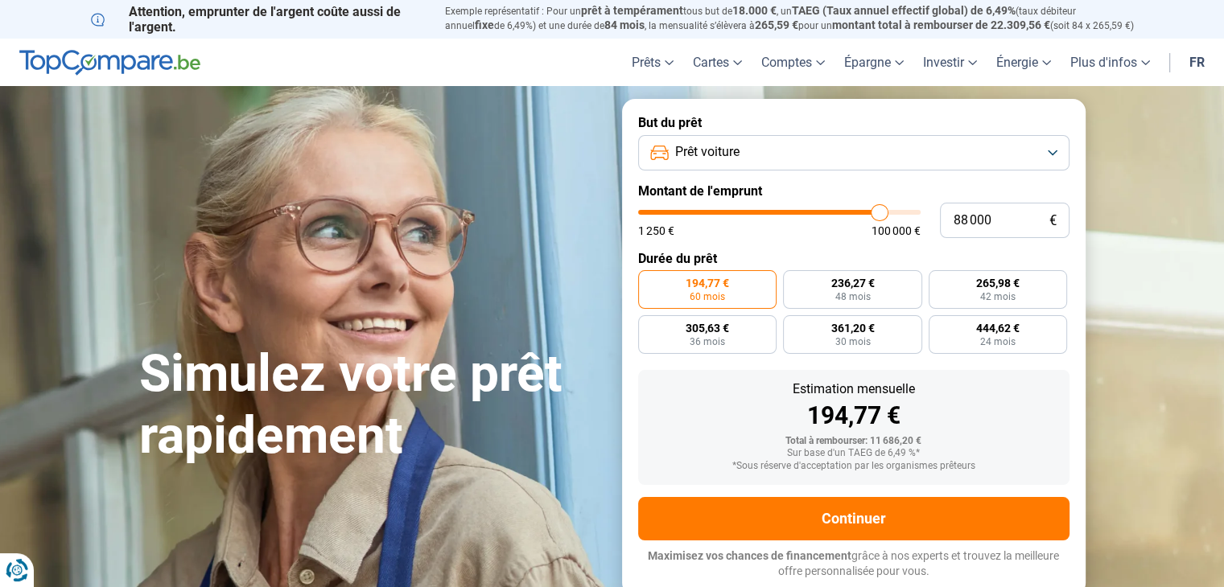
drag, startPoint x: 673, startPoint y: 209, endPoint x: 879, endPoint y: 209, distance: 206.0
click at [879, 210] on input "range" at bounding box center [779, 212] width 282 height 5
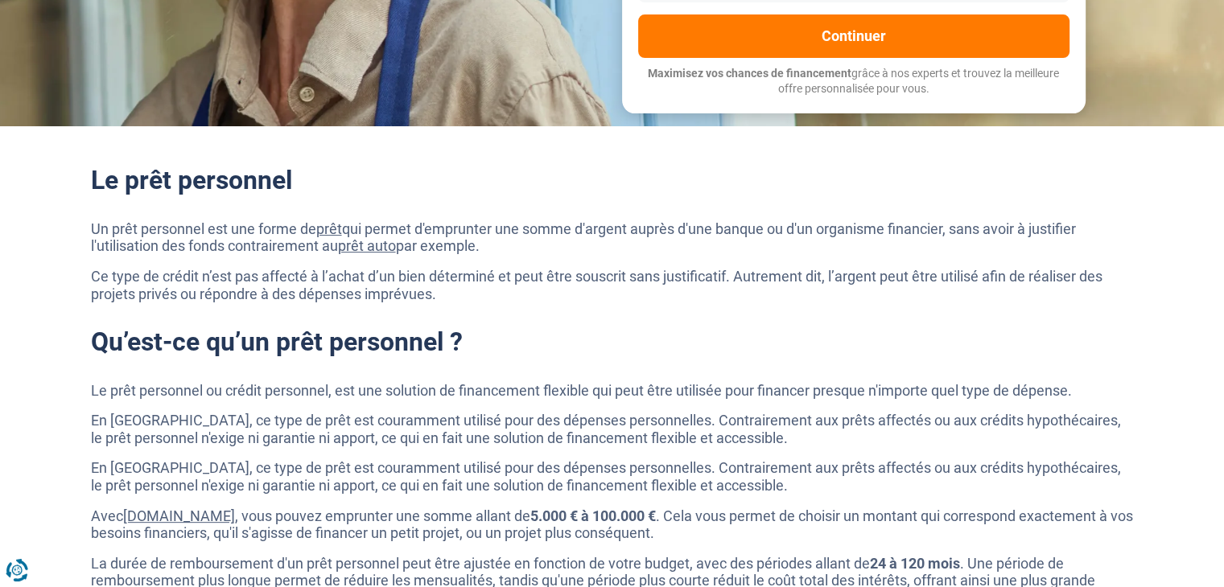
scroll to position [80, 0]
